Goal: Information Seeking & Learning: Stay updated

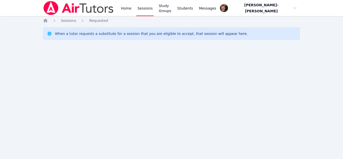
click at [7, 60] on div "Home Sessions Study Groups Students Messages Open user menu Vincent Astray-Cane…" at bounding box center [171, 79] width 343 height 159
